Goal: Task Accomplishment & Management: Manage account settings

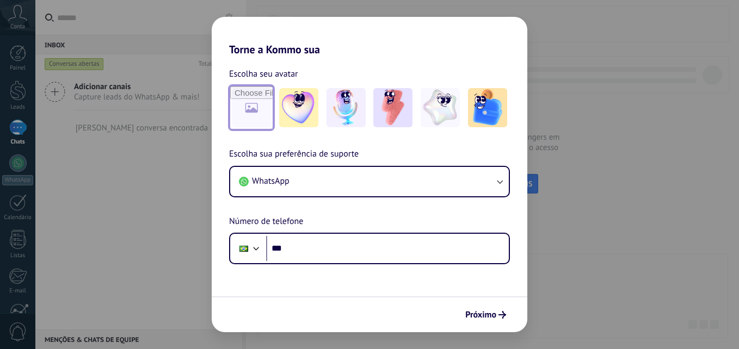
click at [259, 115] on input "file" at bounding box center [251, 107] width 42 height 42
type input "**********"
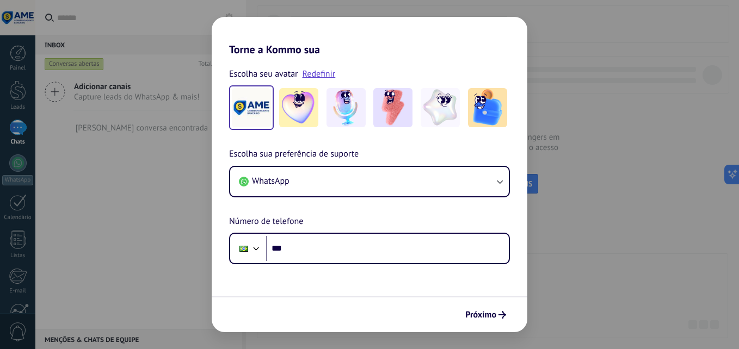
click at [264, 119] on img at bounding box center [251, 107] width 39 height 39
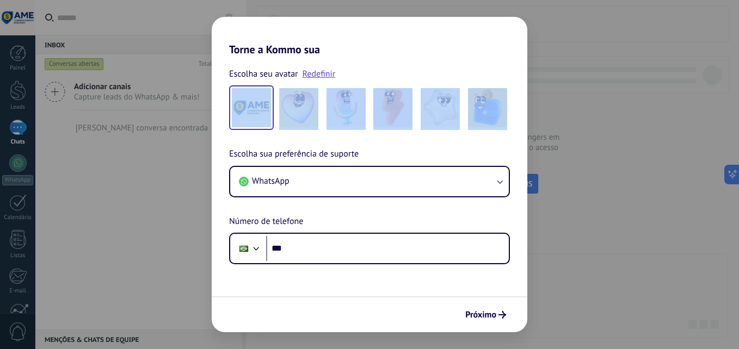
click at [258, 103] on div "Escolha seu avatar Redefinir Escolha sua preferência de suporte WhatsApp Número…" at bounding box center [370, 160] width 316 height 208
drag, startPoint x: 258, startPoint y: 103, endPoint x: 246, endPoint y: 108, distance: 13.4
click at [246, 108] on img at bounding box center [251, 107] width 39 height 39
click at [247, 107] on img at bounding box center [251, 107] width 39 height 39
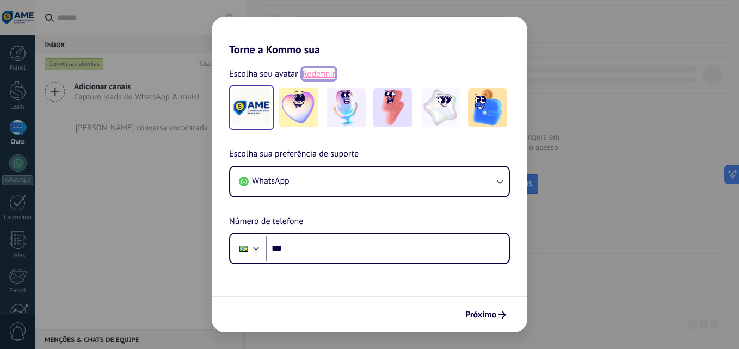
click at [323, 77] on link "Redefinir" at bounding box center [318, 74] width 33 height 11
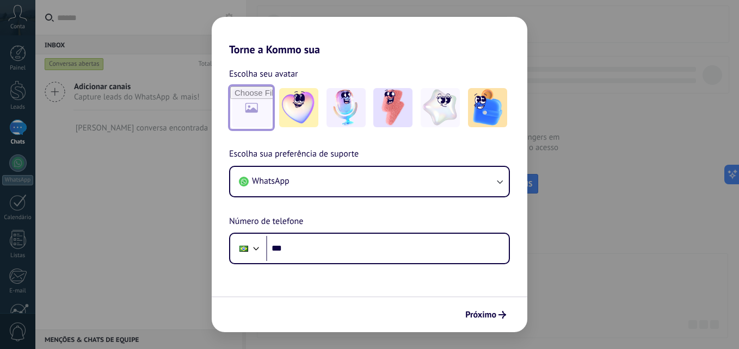
click at [256, 102] on input "file" at bounding box center [251, 107] width 42 height 42
type input "**********"
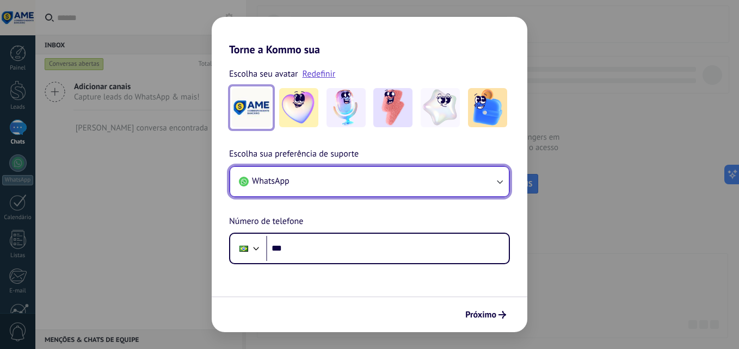
click at [361, 174] on button "WhatsApp" at bounding box center [369, 181] width 279 height 29
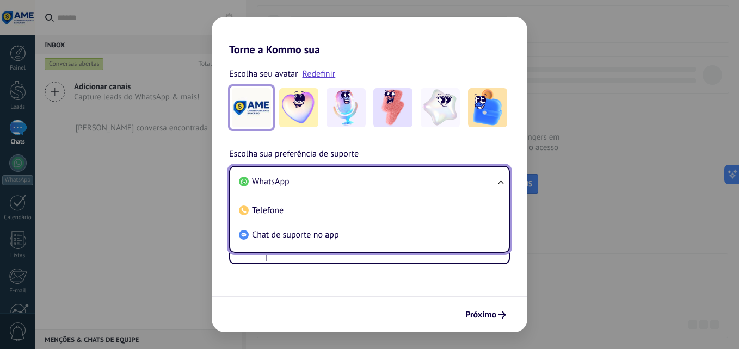
click at [355, 180] on li "WhatsApp" at bounding box center [366, 182] width 265 height 24
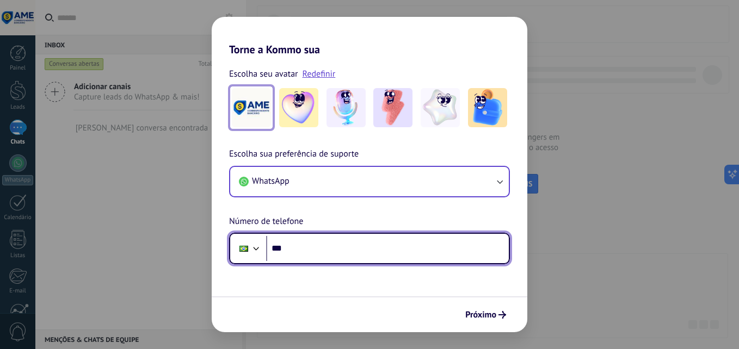
click at [398, 253] on input "***" at bounding box center [387, 248] width 243 height 25
type input "**********"
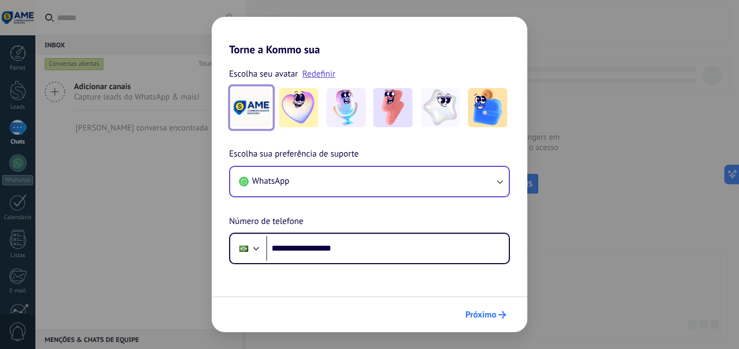
click at [495, 317] on span "Próximo" at bounding box center [480, 315] width 31 height 8
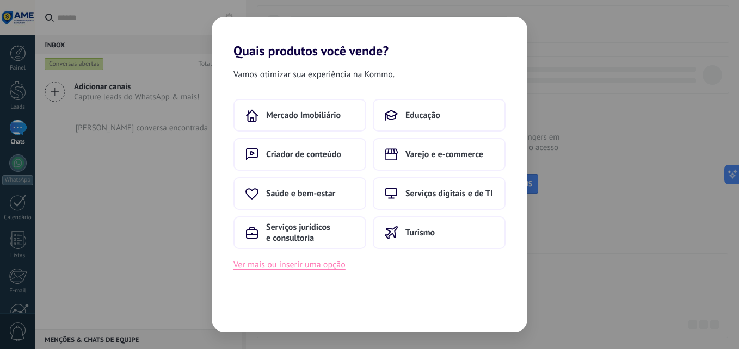
click at [334, 263] on button "Ver mais ou inserir uma opção" at bounding box center [289, 265] width 112 height 14
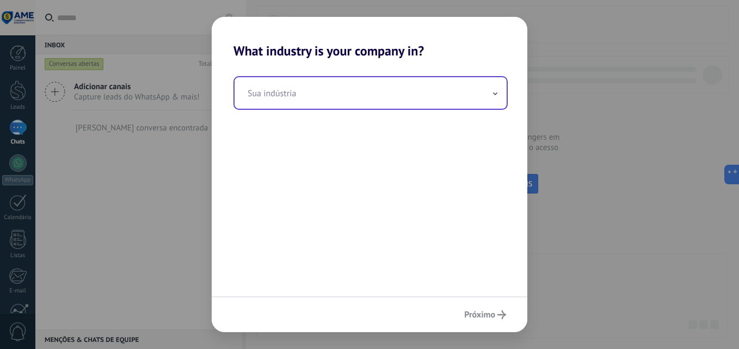
click at [432, 88] on input "text" at bounding box center [370, 93] width 272 height 32
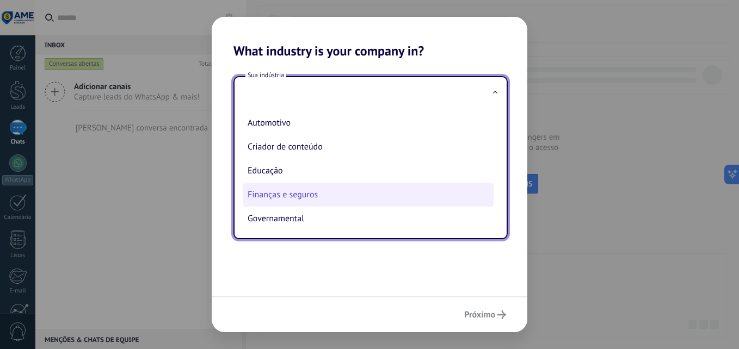
click at [304, 196] on li "Finanças e seguros" at bounding box center [368, 195] width 250 height 24
type input "**********"
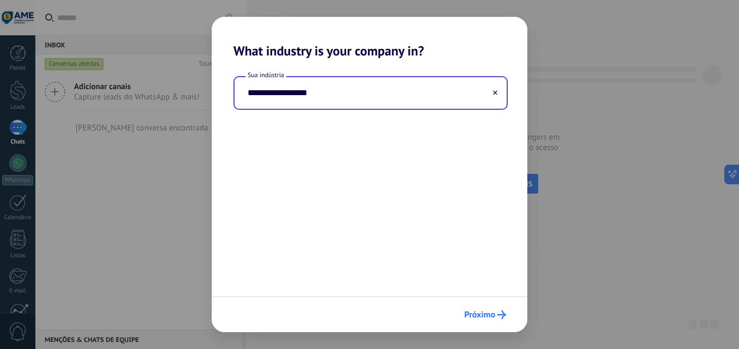
click at [505, 316] on icon "submit" at bounding box center [501, 315] width 9 height 9
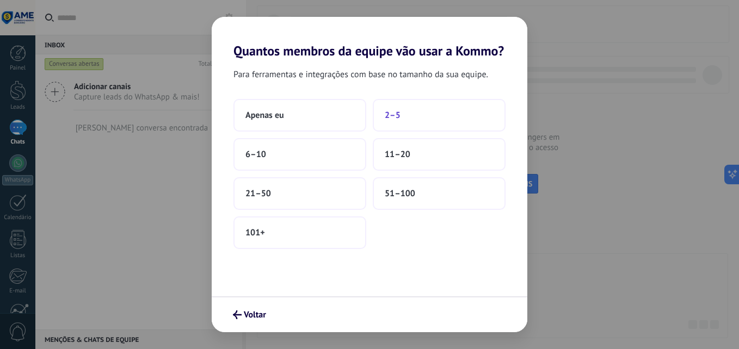
click at [385, 114] on span "2–5" at bounding box center [393, 115] width 16 height 11
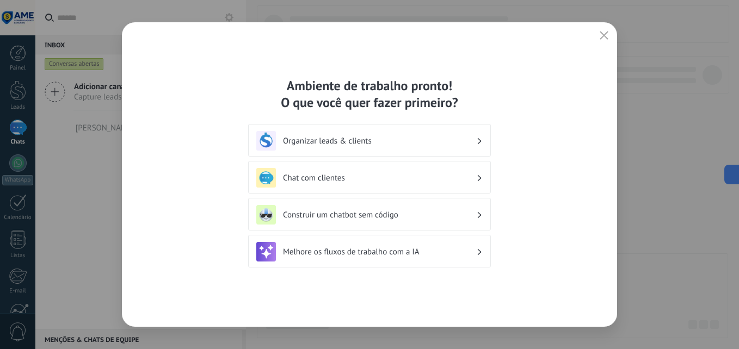
click at [384, 178] on h3 "Chat com clientes" at bounding box center [379, 178] width 193 height 10
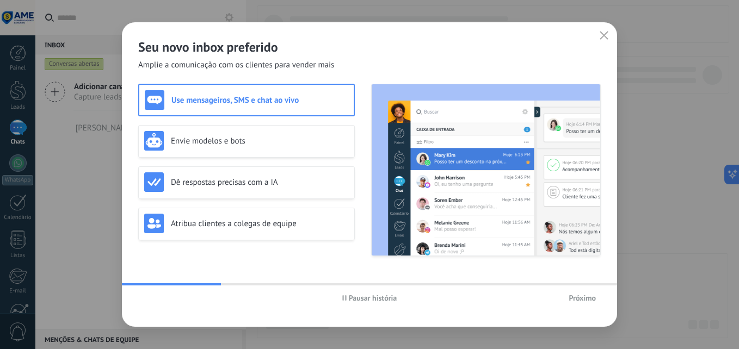
click at [581, 299] on span "Próximo" at bounding box center [582, 298] width 27 height 8
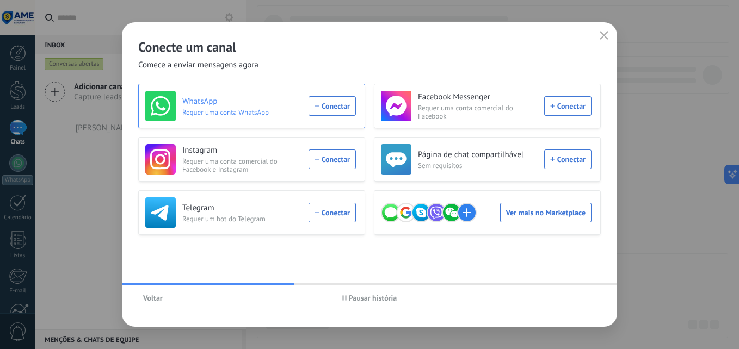
click at [337, 104] on div "WhatsApp Requer uma conta WhatsApp Conectar" at bounding box center [250, 106] width 211 height 30
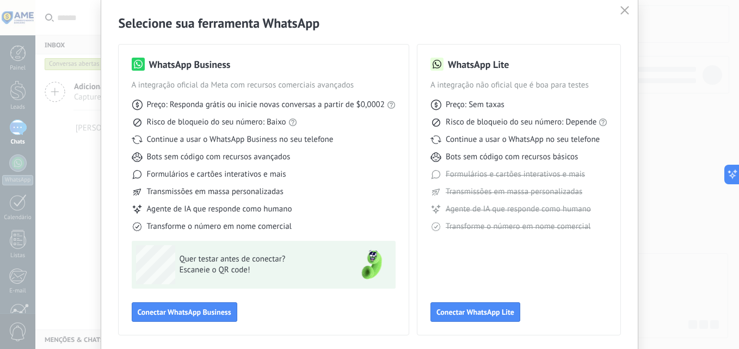
scroll to position [54, 0]
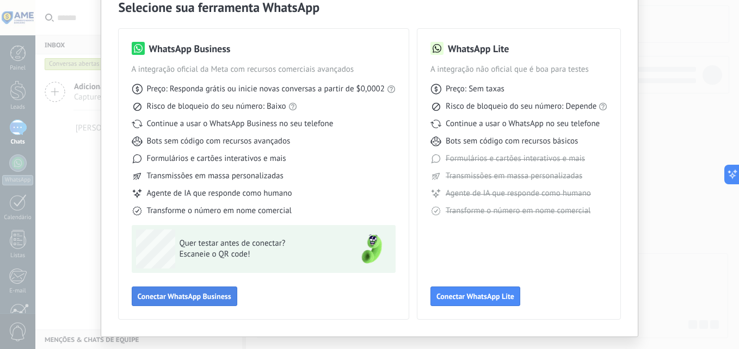
click at [188, 293] on span "Conectar WhatsApp Business" at bounding box center [185, 297] width 94 height 8
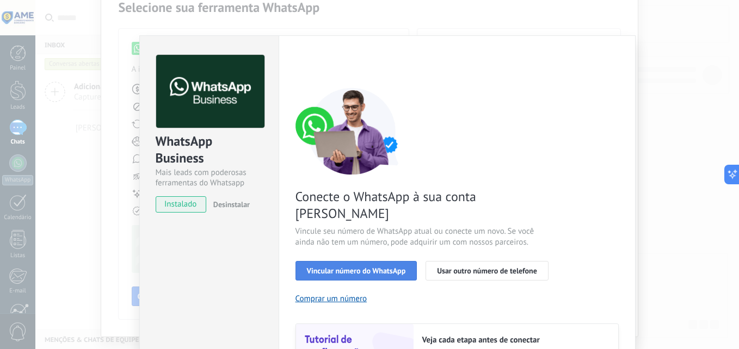
click at [411, 261] on button "Vincular número do WhatsApp" at bounding box center [356, 271] width 122 height 20
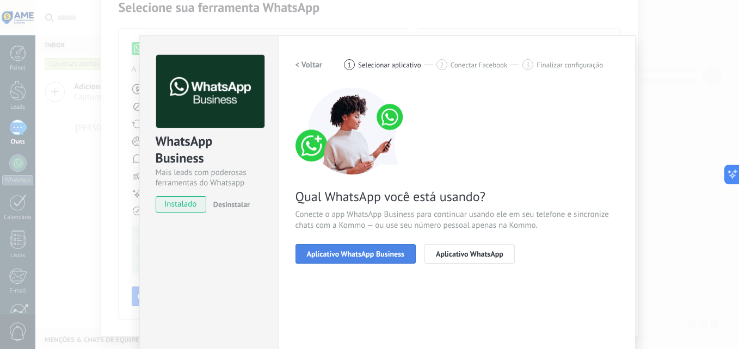
click at [387, 255] on span "Aplicativo WhatsApp Business" at bounding box center [355, 254] width 97 height 8
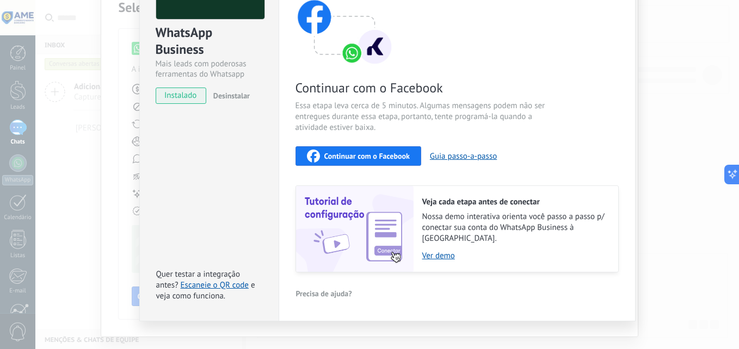
scroll to position [113, 0]
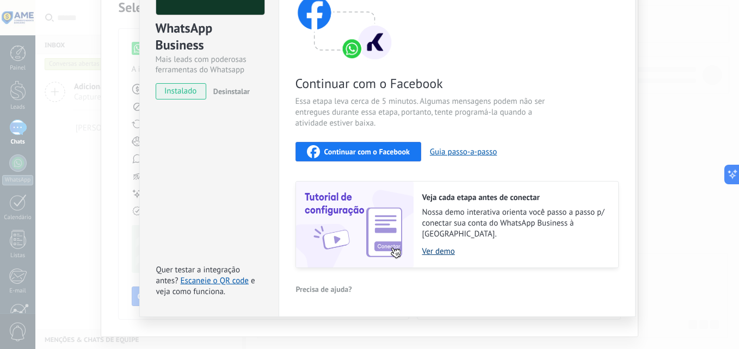
click at [450, 246] on link "Ver demo" at bounding box center [514, 251] width 185 height 10
click at [405, 156] on span "Continuar com o Facebook" at bounding box center [366, 152] width 85 height 8
click at [380, 153] on span "Continuar com o Facebook" at bounding box center [366, 152] width 85 height 8
click at [213, 276] on link "Escaneie o QR code" at bounding box center [215, 281] width 68 height 10
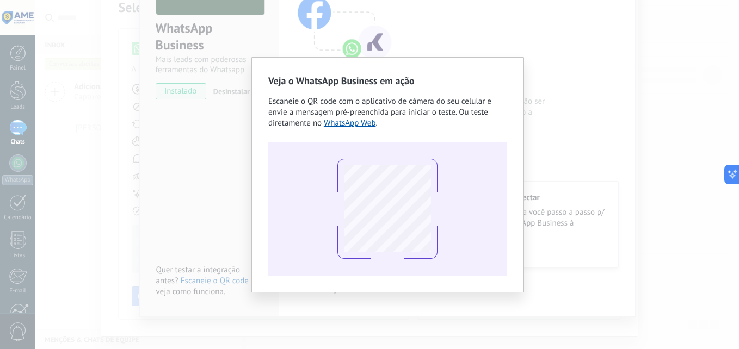
click at [489, 328] on div "Veja o WhatsApp Business em ação Escaneie o QR code com o aplicativo de câmera …" at bounding box center [386, 174] width 703 height 349
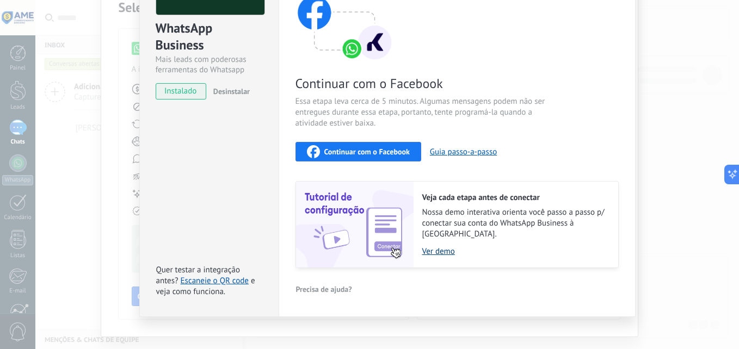
click at [444, 246] on link "Ver demo" at bounding box center [514, 251] width 185 height 10
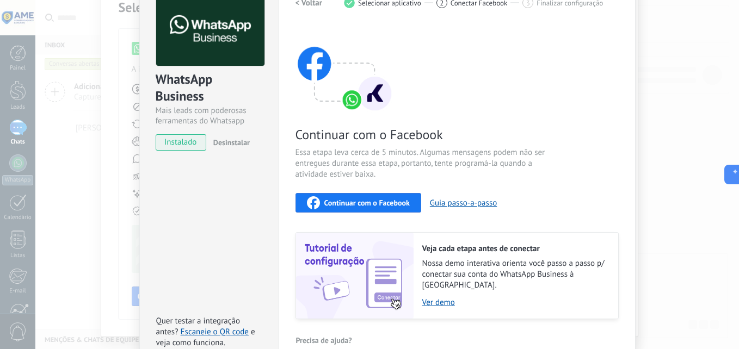
scroll to position [0, 0]
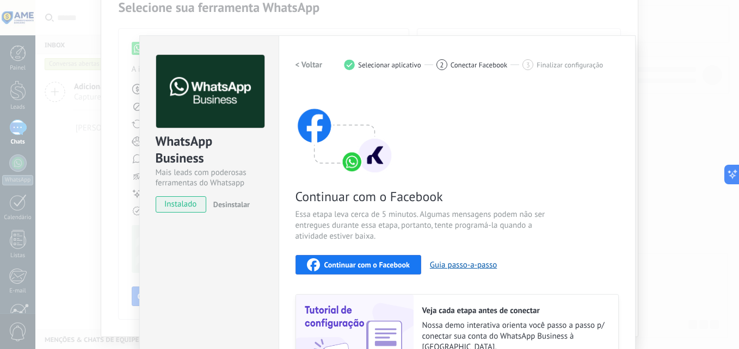
click at [225, 202] on span "Desinstalar" at bounding box center [231, 205] width 36 height 10
click at [188, 202] on span "instalado" at bounding box center [181, 204] width 50 height 16
click at [244, 202] on div "instalado Desinstalar" at bounding box center [209, 204] width 107 height 16
click at [230, 205] on div "instalado Desinstalar" at bounding box center [209, 204] width 107 height 16
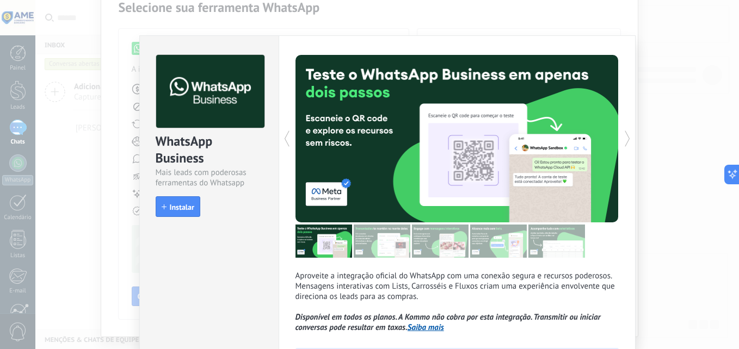
click at [627, 137] on icon at bounding box center [627, 139] width 11 height 22
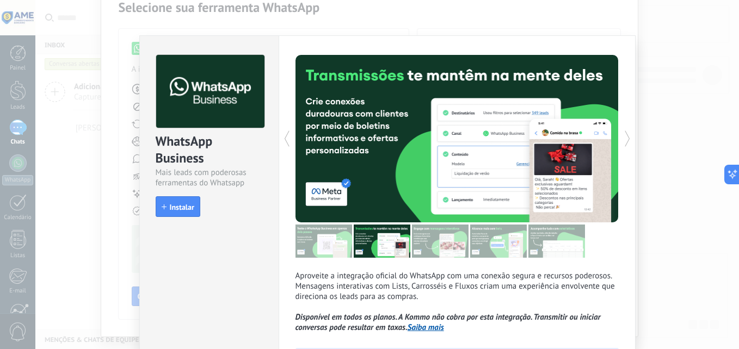
click at [627, 137] on icon at bounding box center [627, 139] width 11 height 22
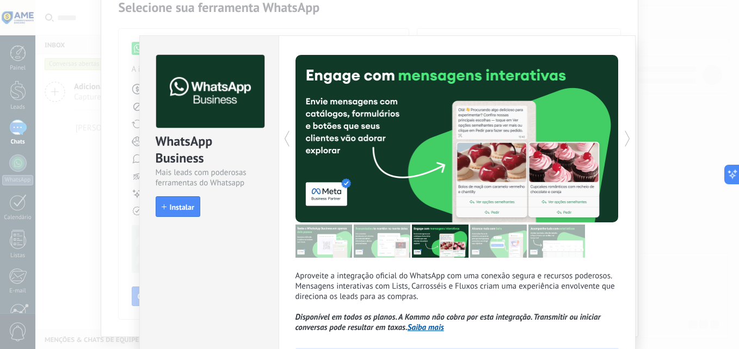
click at [627, 137] on icon at bounding box center [627, 139] width 11 height 22
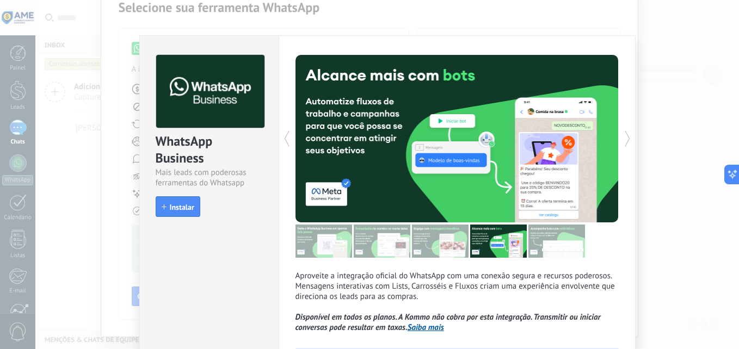
click at [627, 137] on icon at bounding box center [627, 139] width 11 height 22
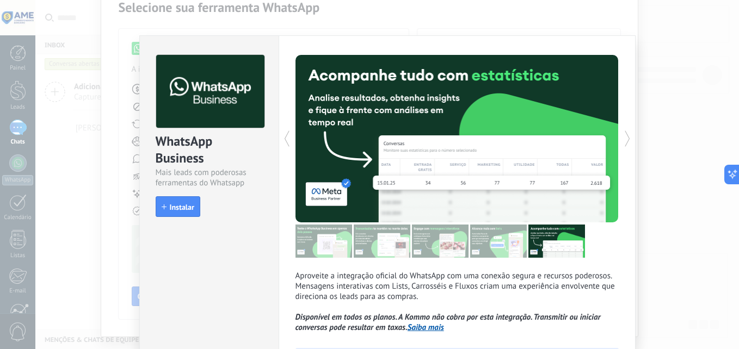
click at [627, 137] on icon at bounding box center [627, 139] width 11 height 22
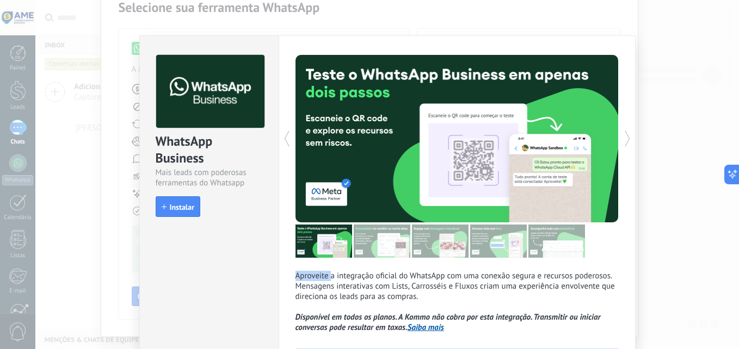
click at [627, 137] on icon at bounding box center [627, 139] width 11 height 22
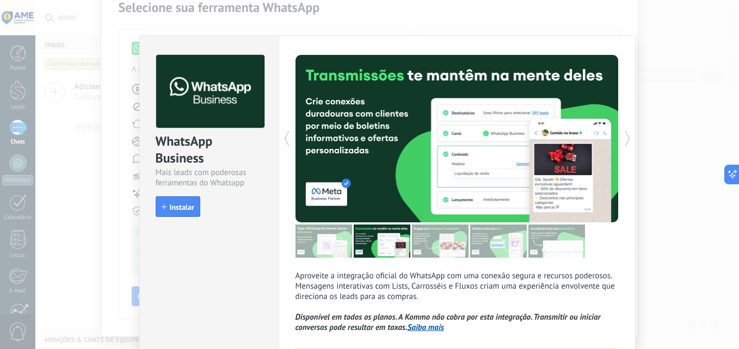
click at [627, 137] on icon at bounding box center [627, 139] width 11 height 22
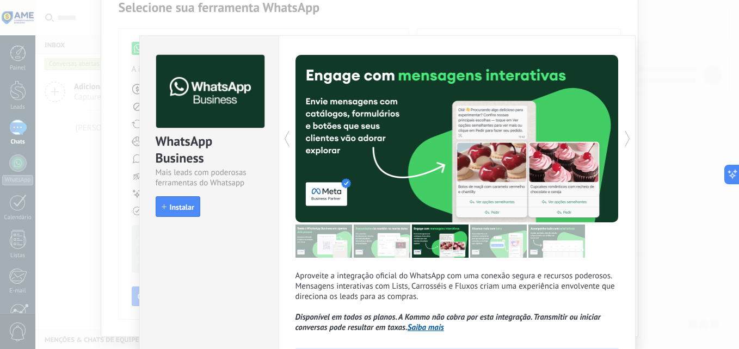
click at [627, 137] on icon at bounding box center [627, 139] width 11 height 22
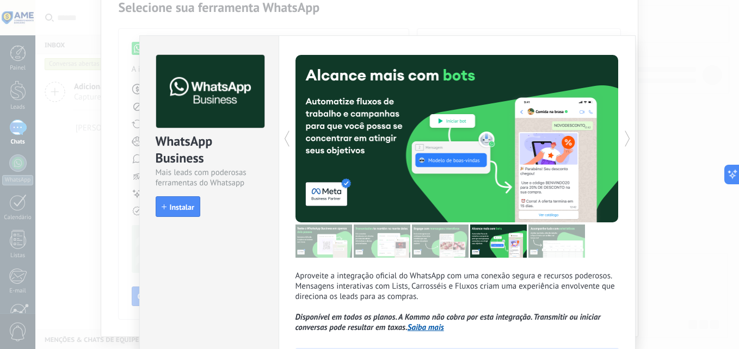
click at [627, 137] on icon at bounding box center [627, 139] width 11 height 22
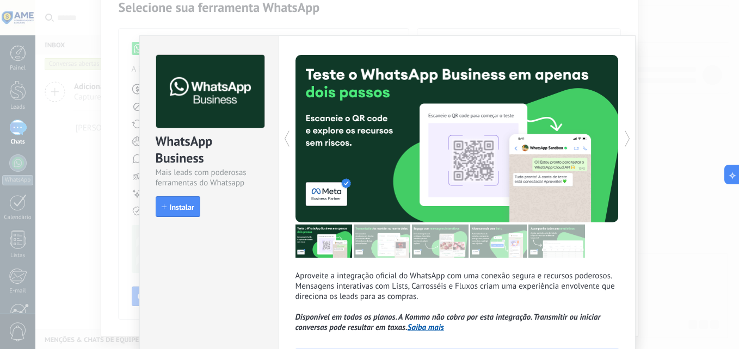
click at [627, 137] on icon at bounding box center [627, 139] width 11 height 22
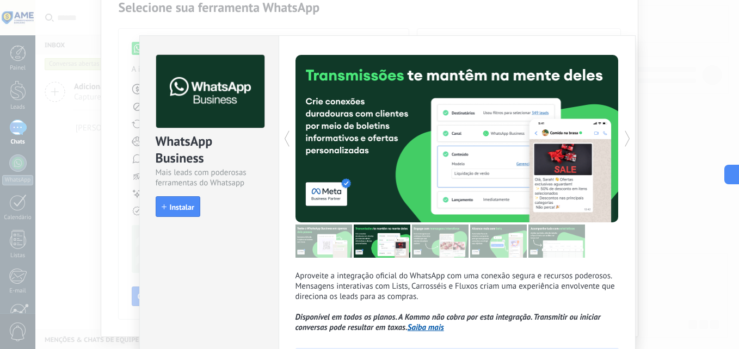
click at [627, 137] on icon at bounding box center [627, 139] width 11 height 22
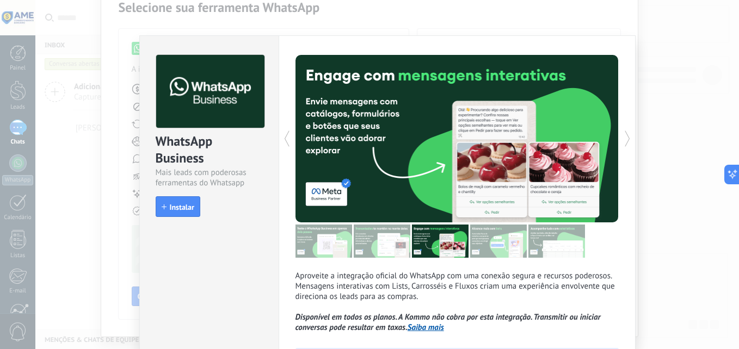
click at [627, 137] on icon at bounding box center [627, 139] width 11 height 22
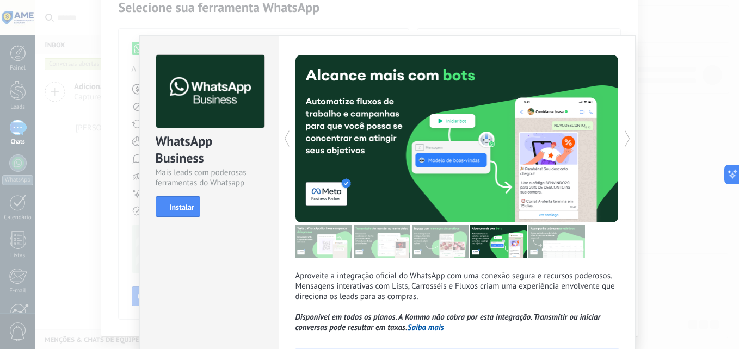
click at [627, 137] on icon at bounding box center [627, 139] width 11 height 22
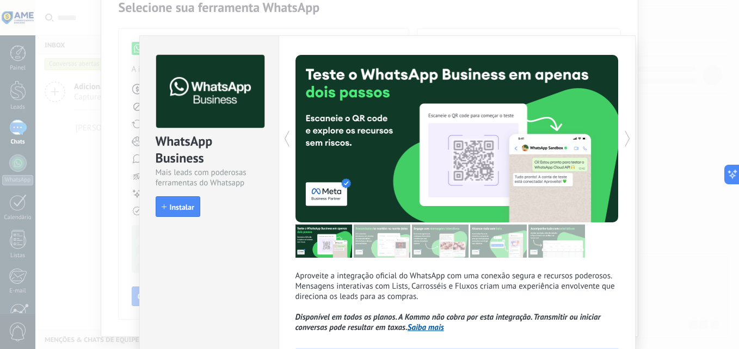
click at [627, 137] on icon at bounding box center [627, 139] width 11 height 22
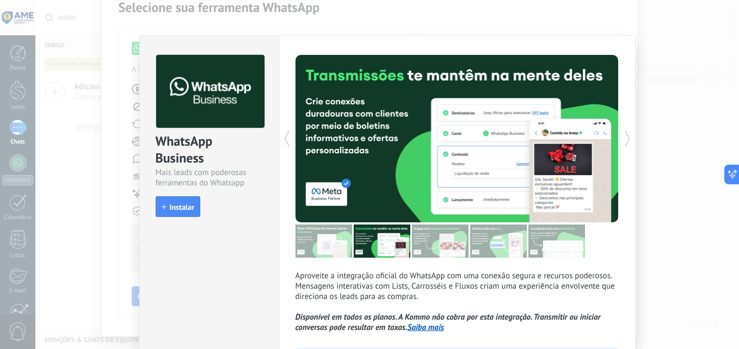
click at [627, 137] on icon at bounding box center [627, 139] width 11 height 22
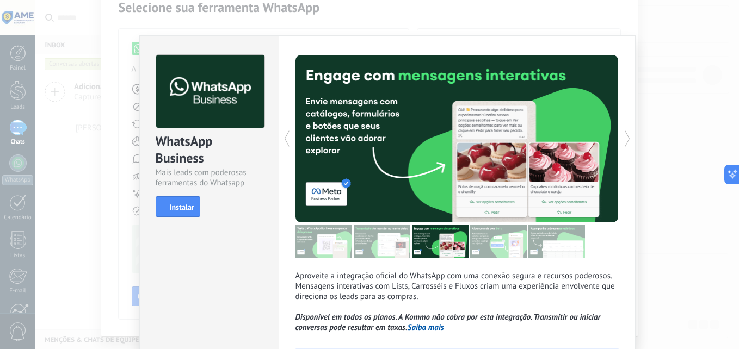
click at [75, 74] on div "WhatsApp Business Mais leads com poderosas ferramentas do Whatsapp install Inst…" at bounding box center [386, 174] width 703 height 349
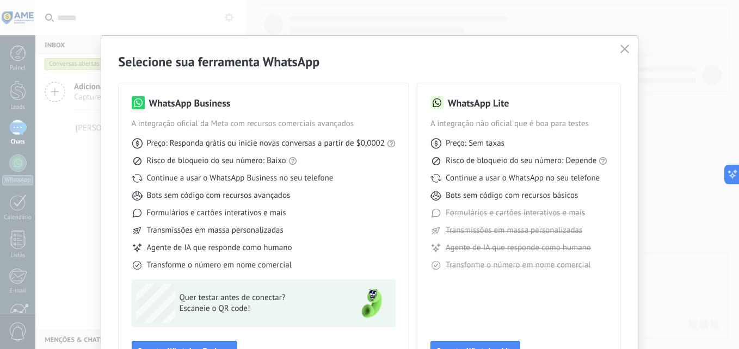
click at [622, 48] on icon "button" at bounding box center [624, 49] width 9 height 9
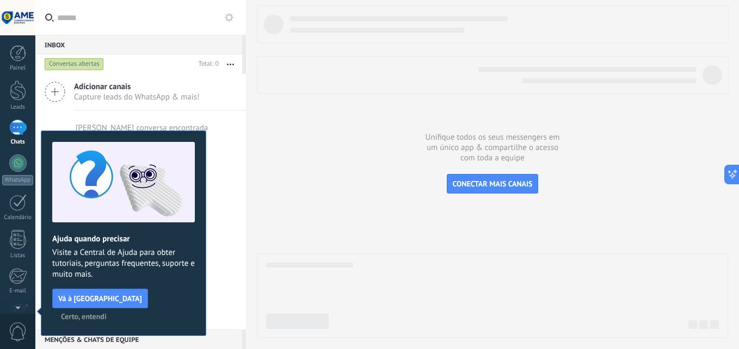
click at [107, 313] on span "Certo, entendi" at bounding box center [84, 317] width 46 height 8
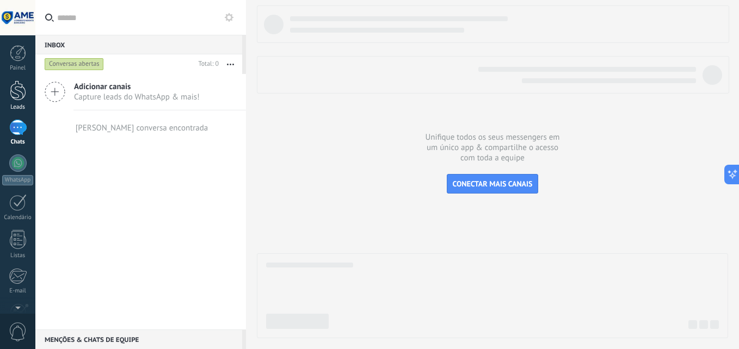
click at [14, 100] on div at bounding box center [18, 91] width 16 height 20
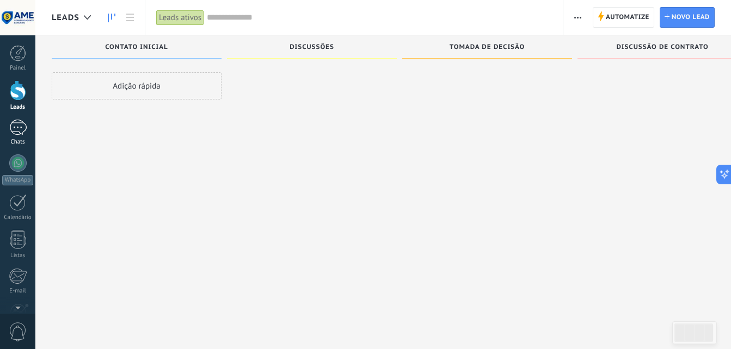
click at [18, 135] on div at bounding box center [17, 128] width 17 height 16
